Goal: Transaction & Acquisition: Obtain resource

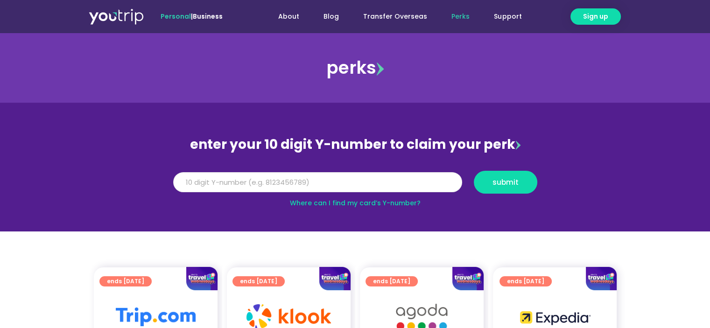
click at [292, 184] on input "Y Number" at bounding box center [317, 182] width 289 height 21
click at [420, 177] on input "Y Number" at bounding box center [317, 182] width 289 height 21
type input "8153422991"
click at [474, 171] on button "submit" at bounding box center [506, 182] width 64 height 23
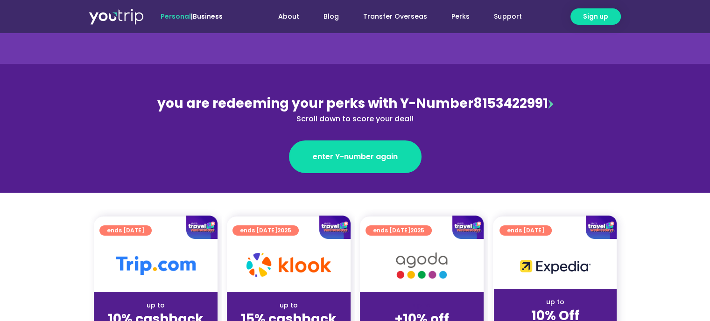
scroll to position [140, 0]
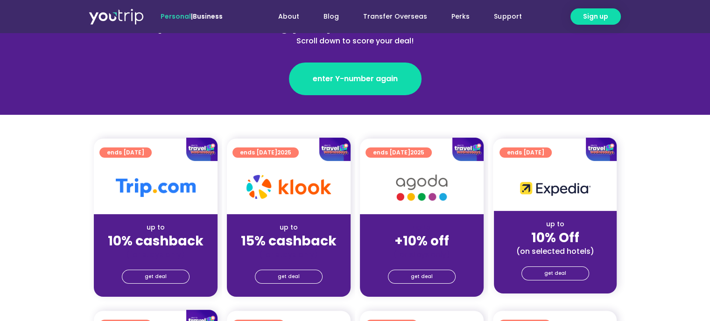
click at [451, 185] on img at bounding box center [421, 188] width 75 height 38
click at [437, 276] on link "get deal" at bounding box center [422, 277] width 68 height 14
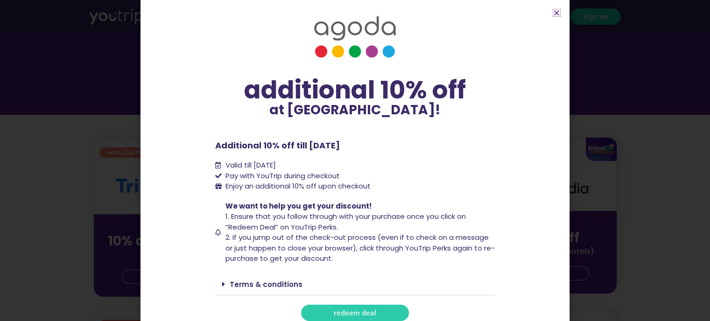
scroll to position [15, 0]
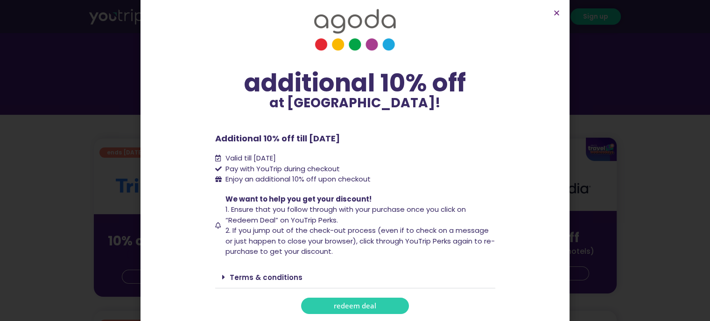
click at [356, 307] on span "redeem deal" at bounding box center [355, 306] width 42 height 7
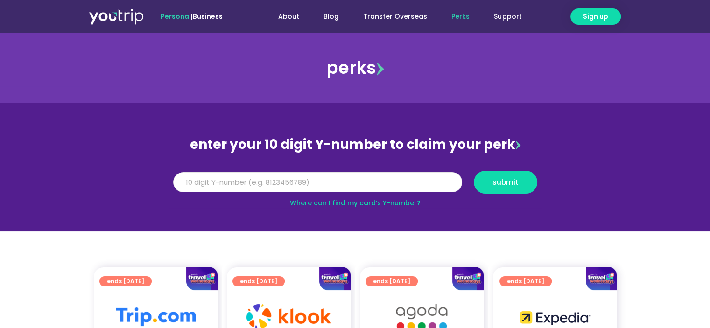
click at [261, 183] on input "Y Number" at bounding box center [317, 182] width 289 height 21
type input "8153422991"
click at [474, 171] on button "submit" at bounding box center [506, 182] width 64 height 23
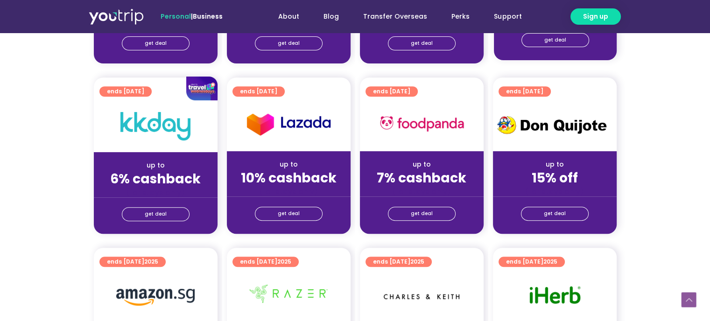
scroll to position [280, 0]
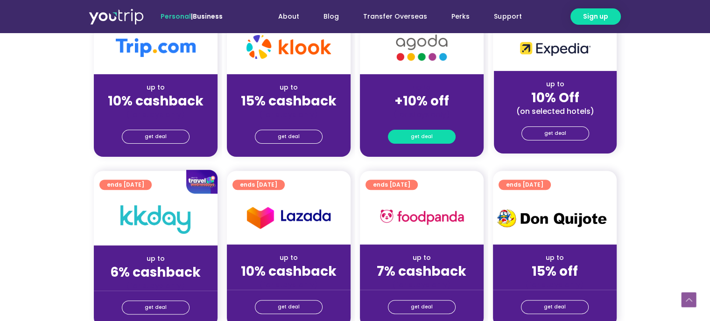
click at [432, 136] on link "get deal" at bounding box center [422, 137] width 68 height 14
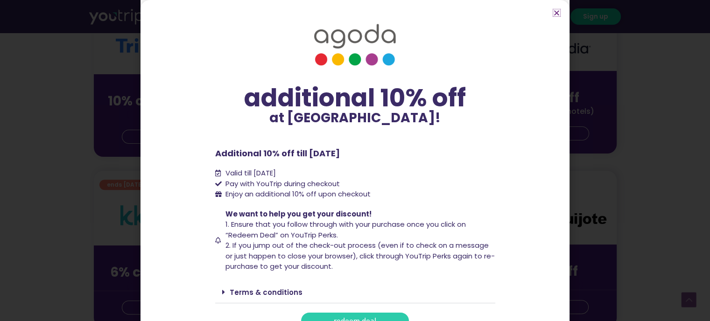
scroll to position [15, 0]
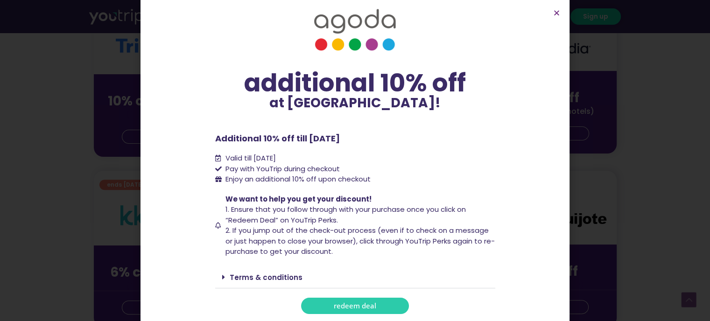
click at [350, 303] on span "redeem deal" at bounding box center [355, 306] width 42 height 7
